Goal: Task Accomplishment & Management: Use online tool/utility

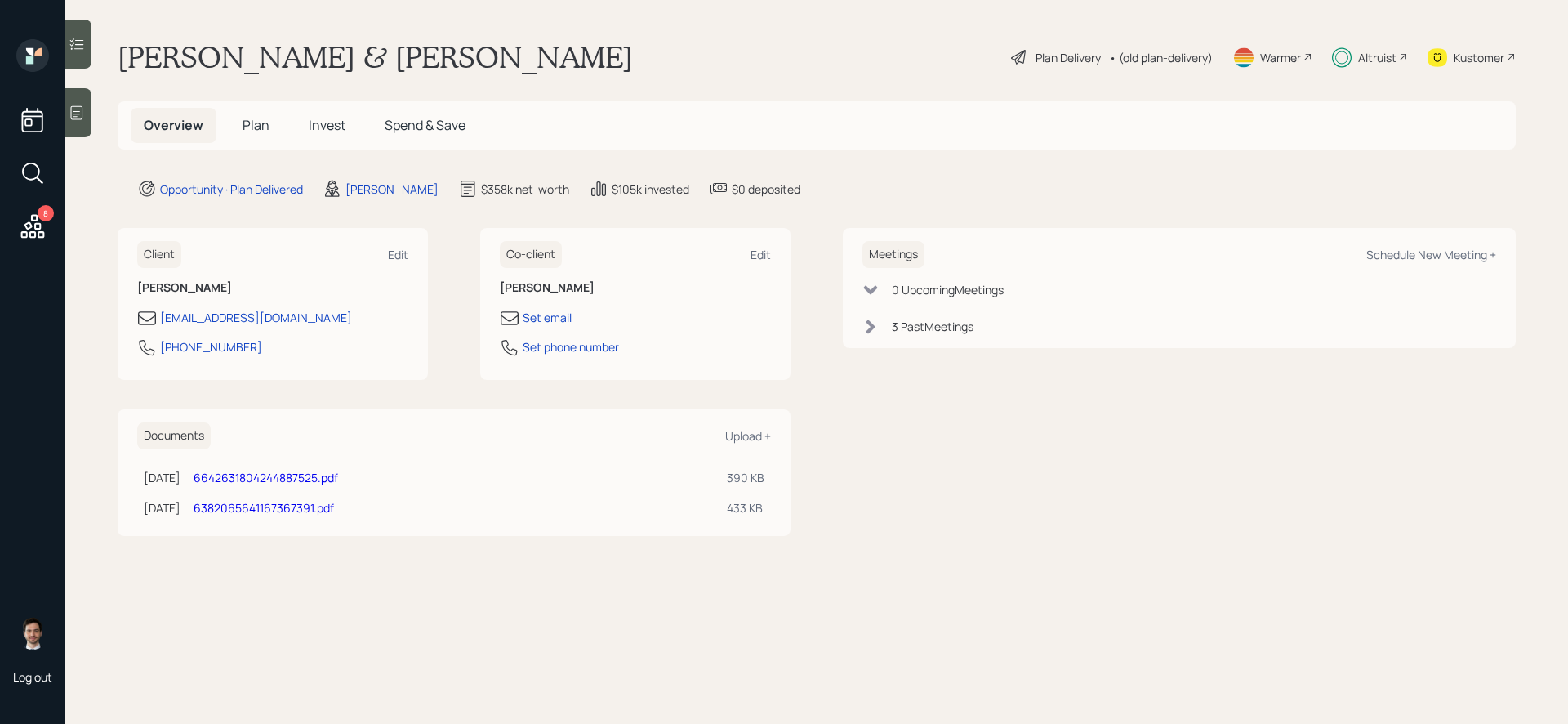
click at [1045, 54] on div "Plan Delivery" at bounding box center [1068, 57] width 65 height 17
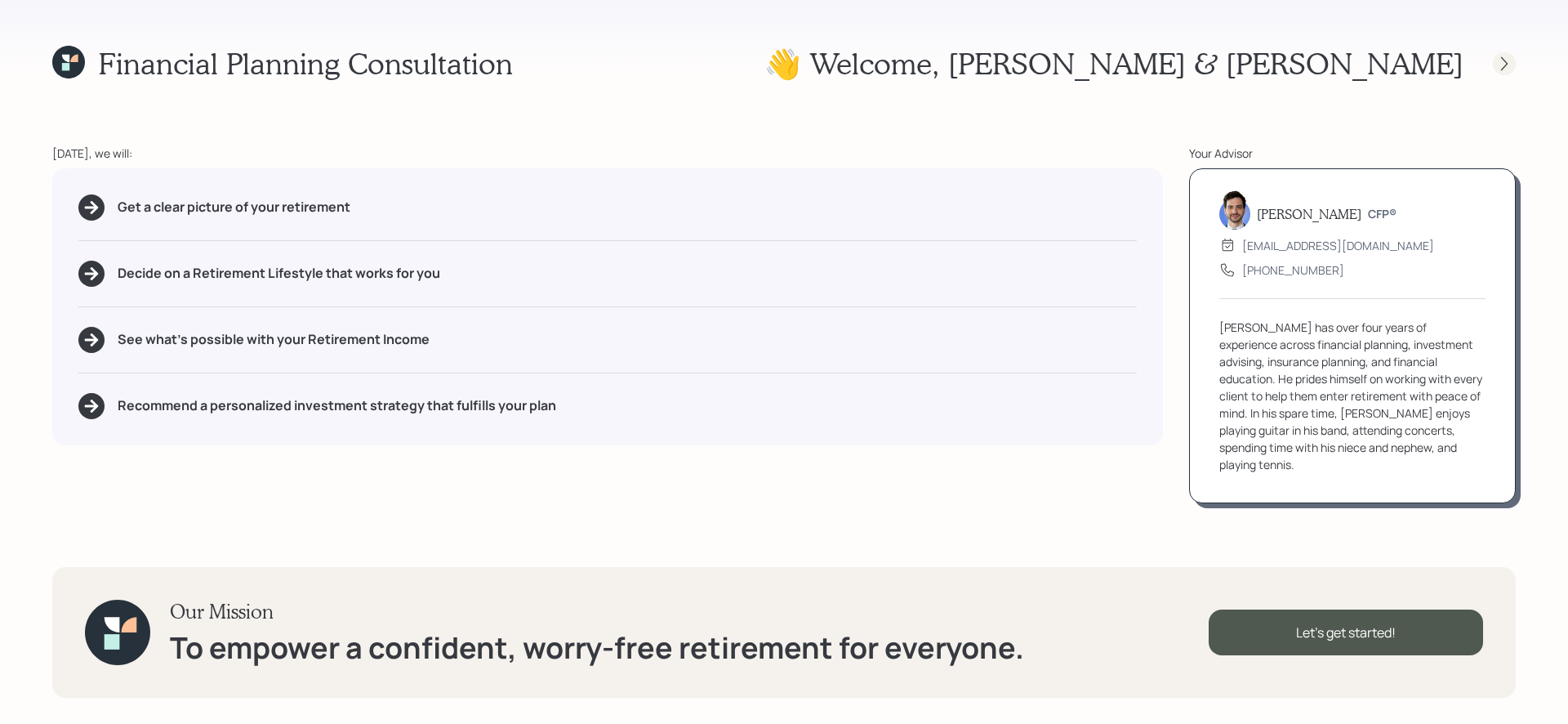
click at [1509, 65] on icon at bounding box center [1504, 64] width 16 height 16
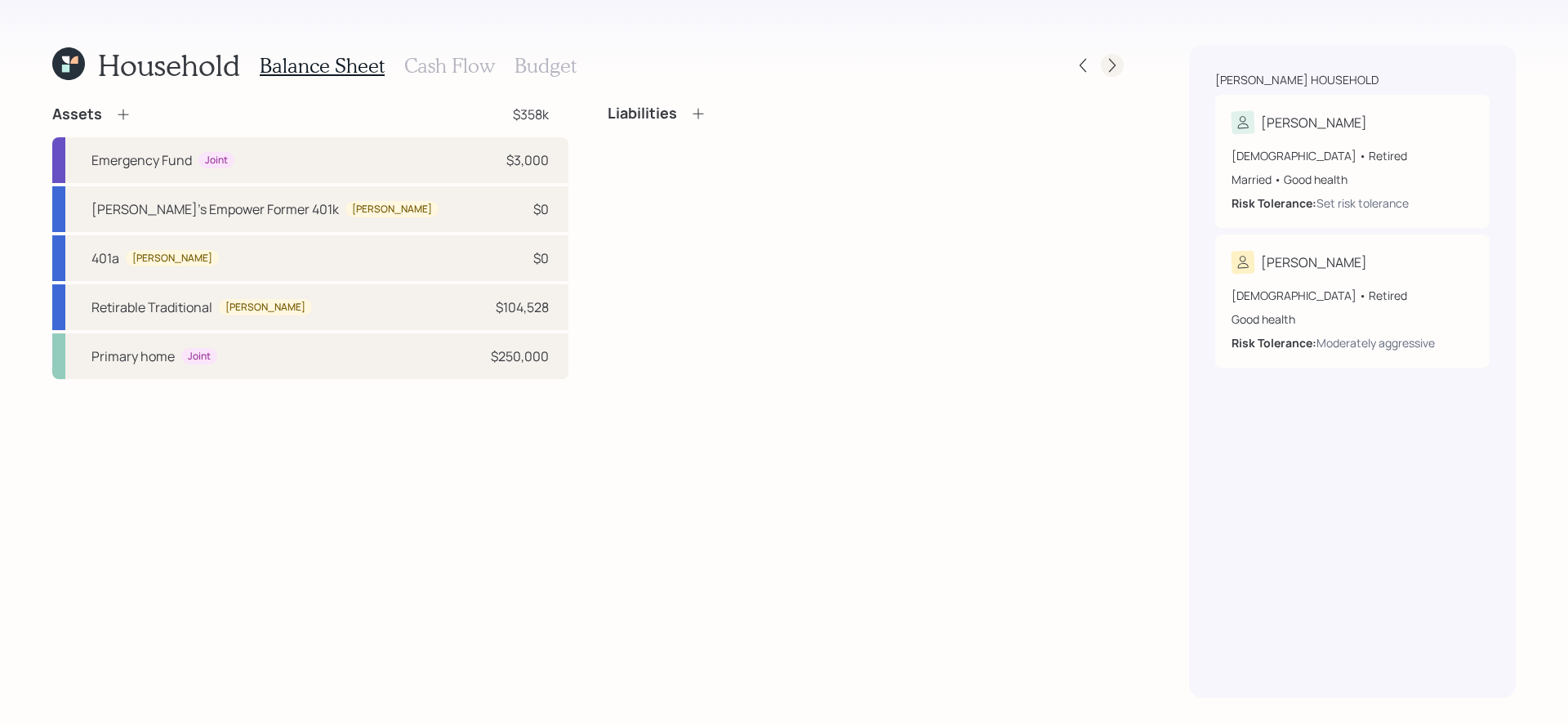
click at [1118, 69] on icon at bounding box center [1113, 65] width 16 height 16
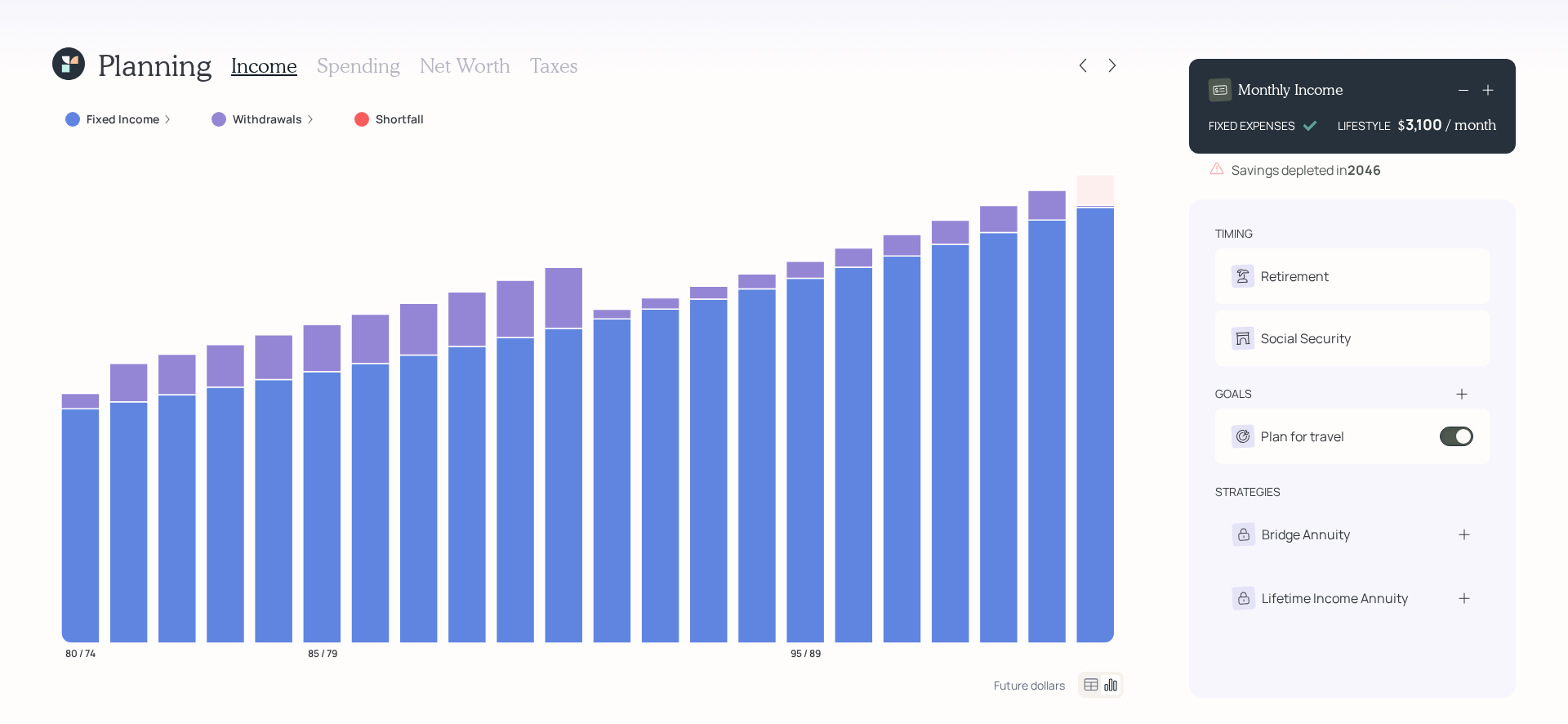
click at [1118, 69] on icon at bounding box center [1113, 65] width 16 height 16
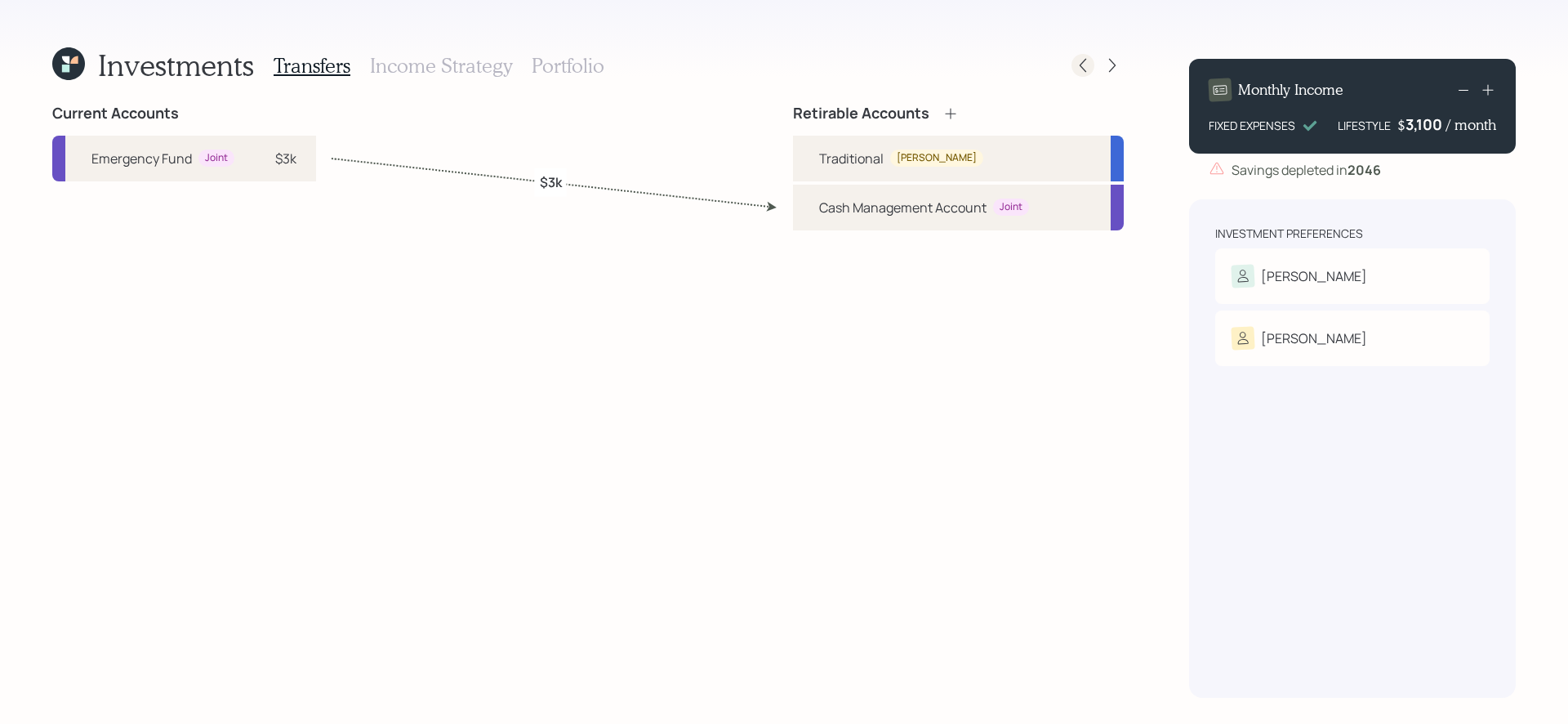
click at [1090, 70] on icon at bounding box center [1083, 65] width 16 height 16
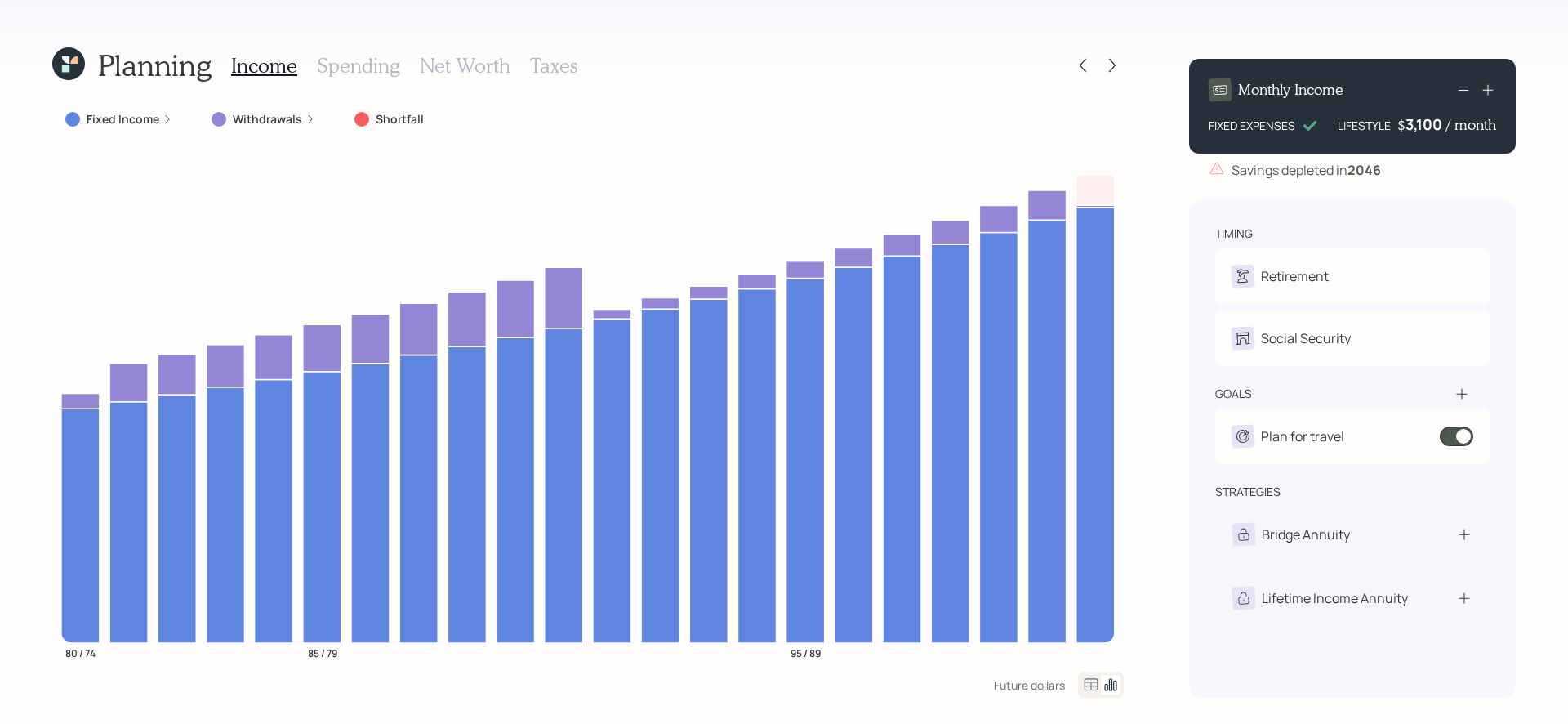
click at [72, 72] on icon at bounding box center [68, 64] width 33 height 33
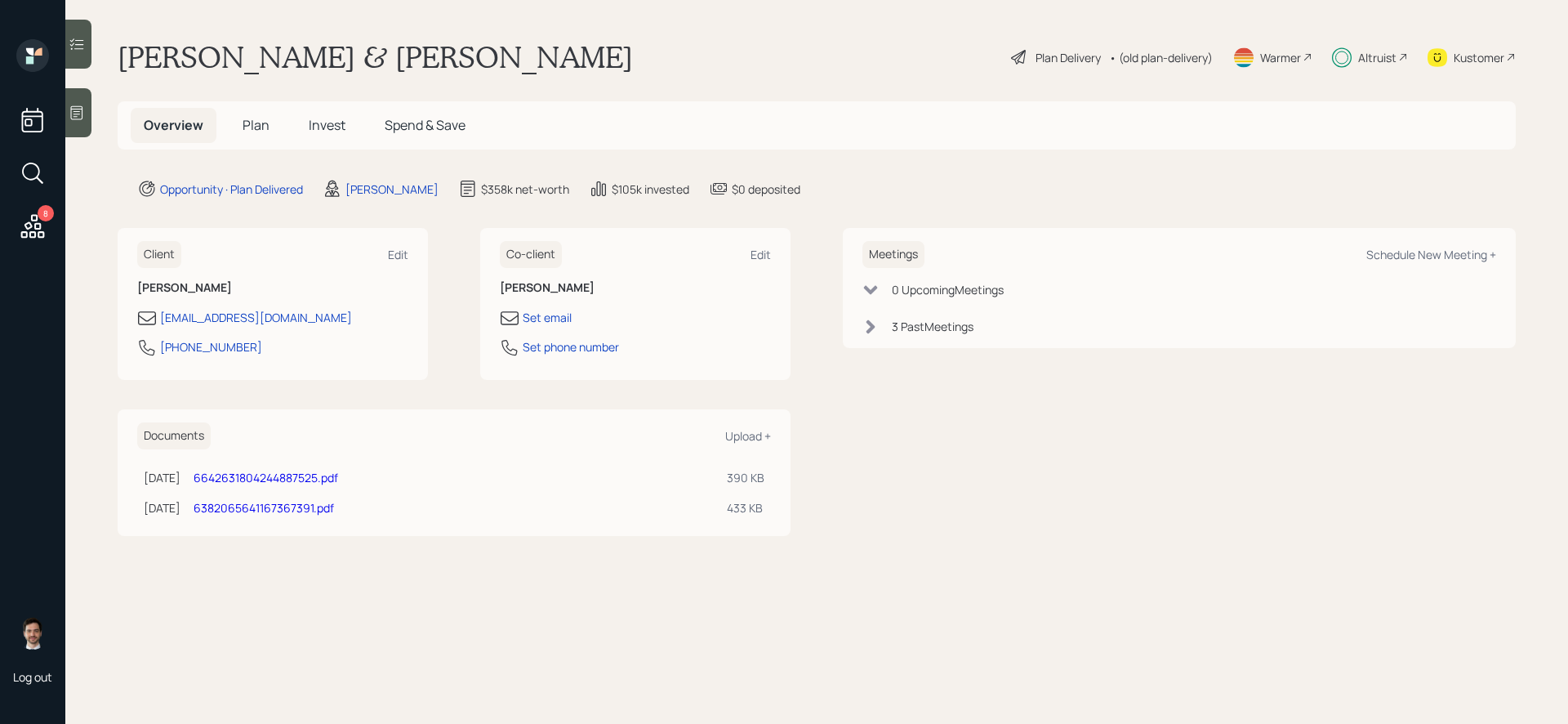
click at [252, 130] on span "Plan" at bounding box center [256, 125] width 27 height 18
